Goal: Entertainment & Leisure: Browse casually

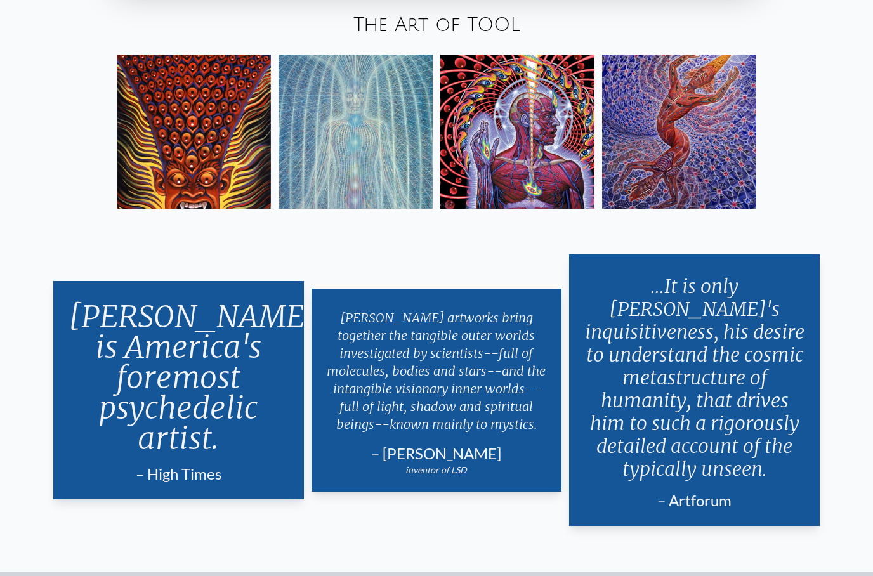
scroll to position [2335, 0]
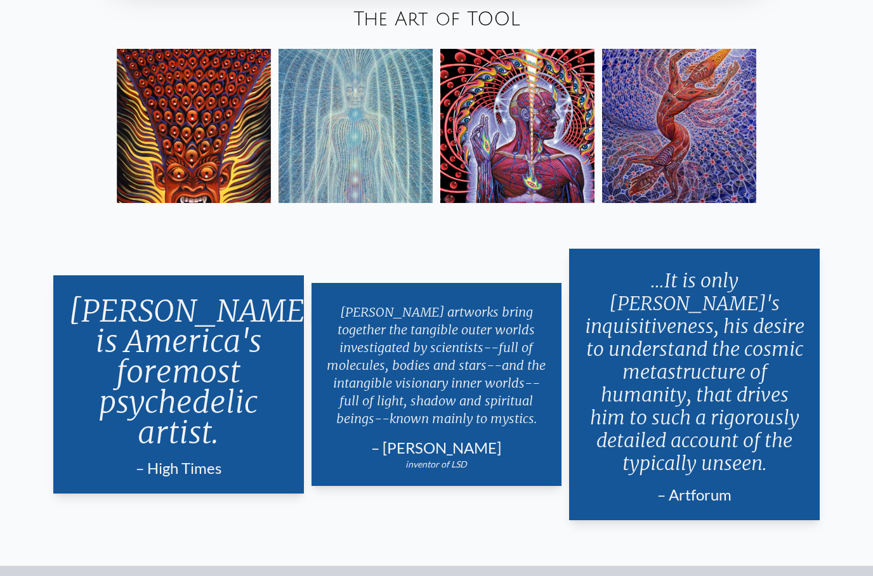
click at [544, 194] on img at bounding box center [517, 126] width 154 height 154
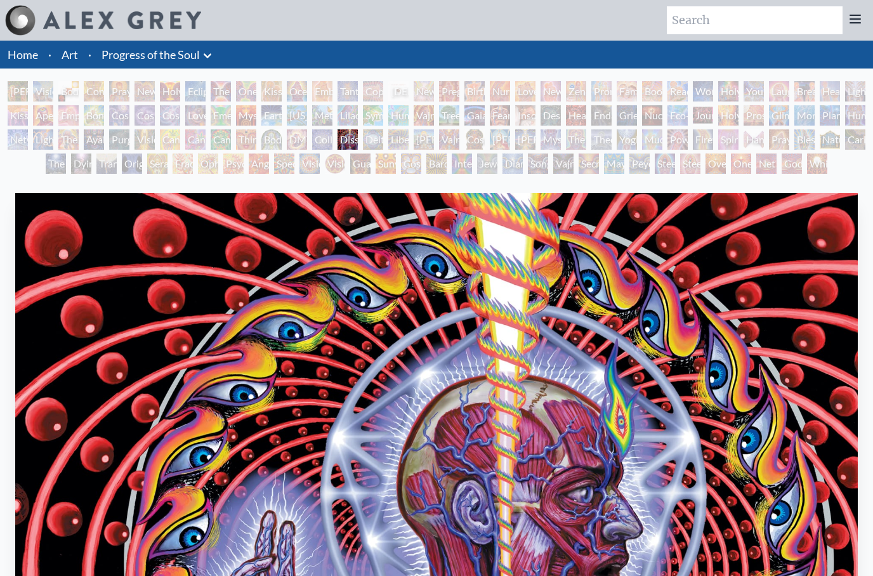
click at [712, 144] on div "Firewalking" at bounding box center [703, 139] width 20 height 20
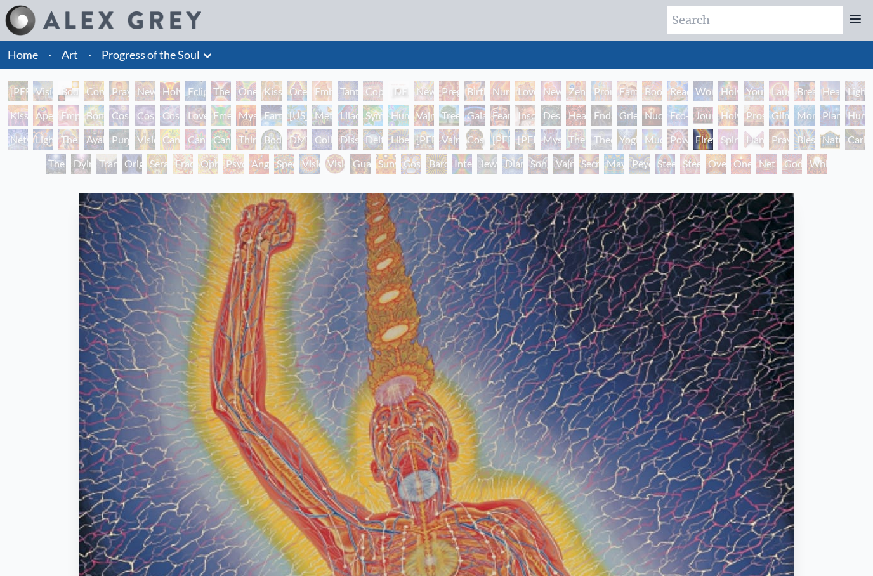
click at [811, 171] on div "White Light" at bounding box center [817, 163] width 20 height 20
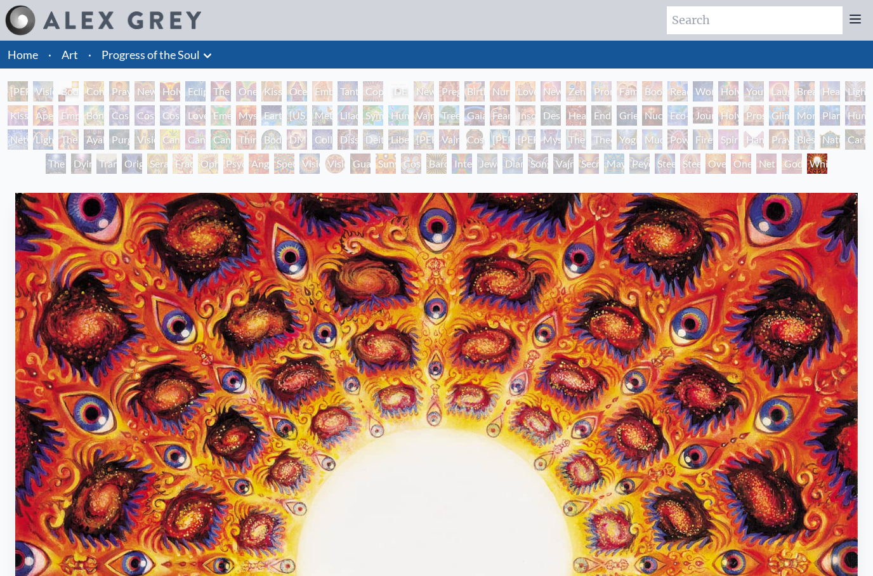
click at [814, 116] on div "Monochord" at bounding box center [804, 115] width 20 height 20
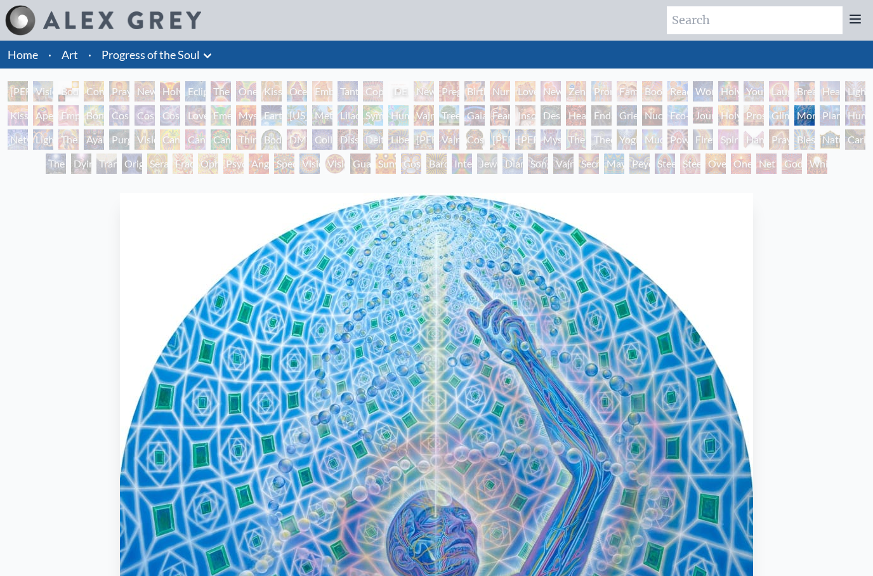
click at [424, 124] on div "Vajra Horse" at bounding box center [424, 115] width 20 height 20
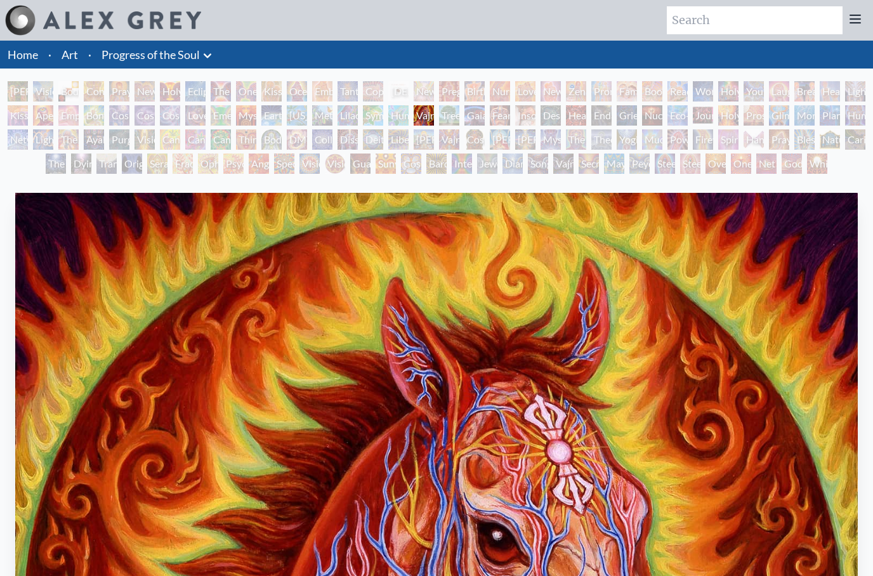
click at [256, 118] on div "Mysteriosa 2" at bounding box center [246, 115] width 20 height 20
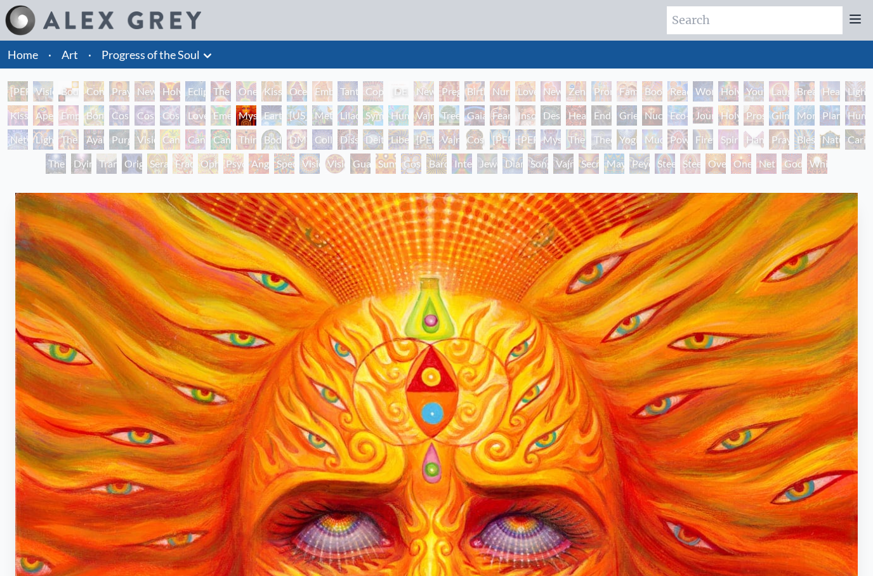
click at [814, 98] on div "Breathing" at bounding box center [804, 91] width 20 height 20
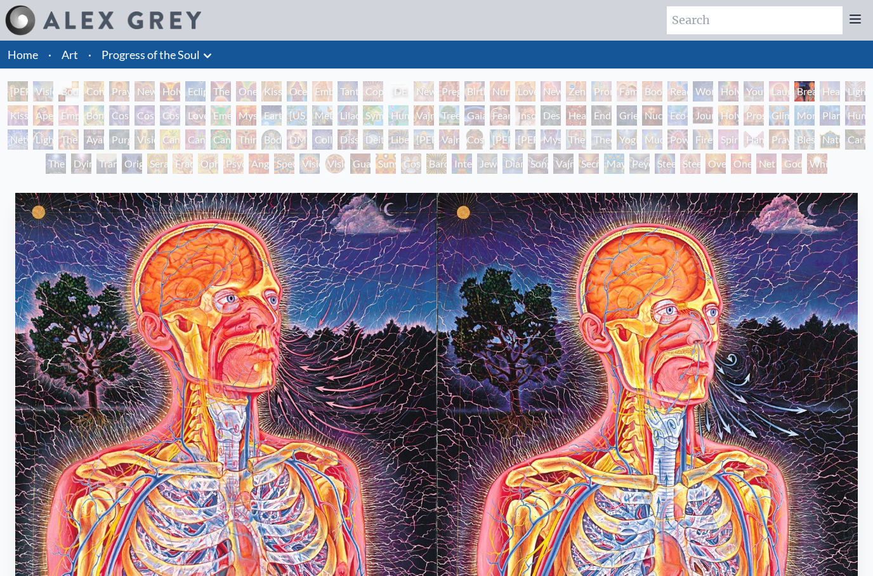
click at [759, 95] on div "Young & Old" at bounding box center [753, 91] width 20 height 20
